Goal: Find specific page/section: Find specific page/section

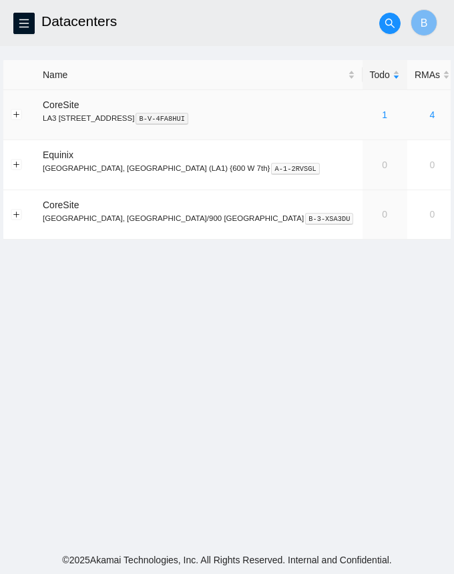
click at [382, 111] on link "1" at bounding box center [384, 114] width 5 height 11
